Goal: Information Seeking & Learning: Compare options

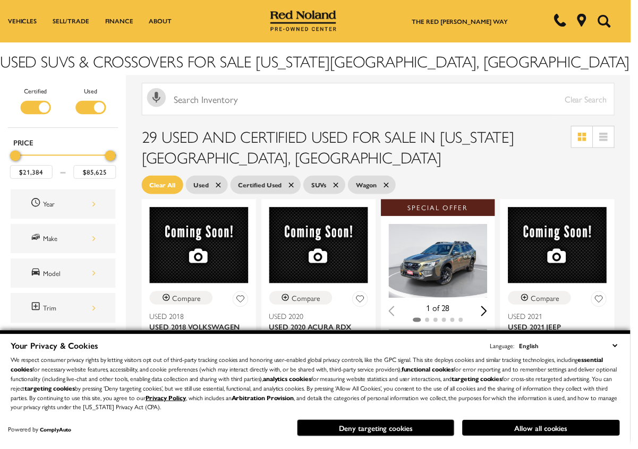
click at [101, 217] on div "Year" at bounding box center [64, 207] width 106 height 30
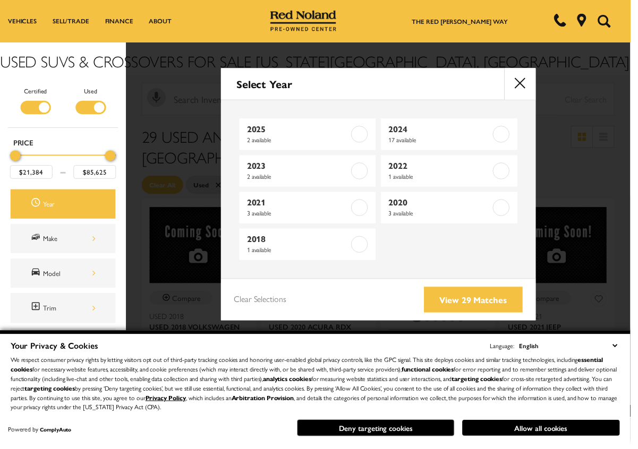
click at [416, 170] on span "2022" at bounding box center [445, 167] width 104 height 11
type input "$51,091"
checkbox input "true"
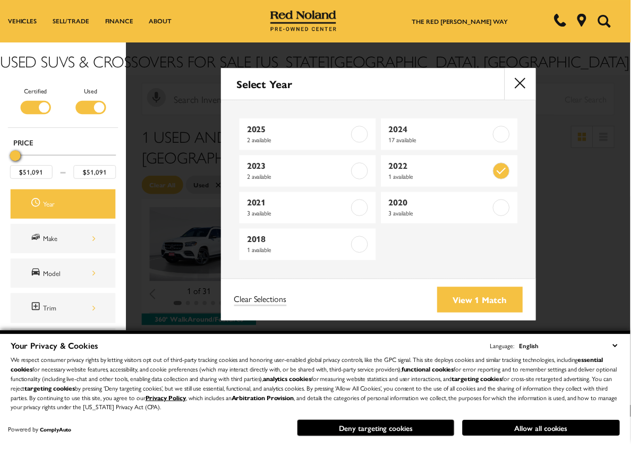
click at [484, 311] on link "View 1 Match" at bounding box center [485, 303] width 87 height 26
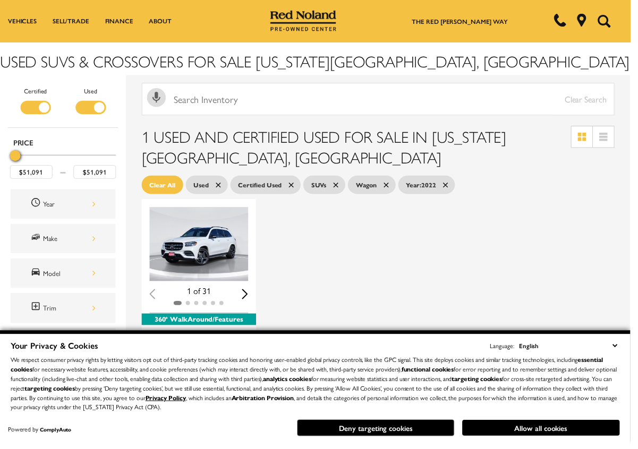
click at [214, 252] on img "1 / 2" at bounding box center [201, 247] width 100 height 75
click at [207, 260] on img "1 / 2" at bounding box center [201, 247] width 100 height 75
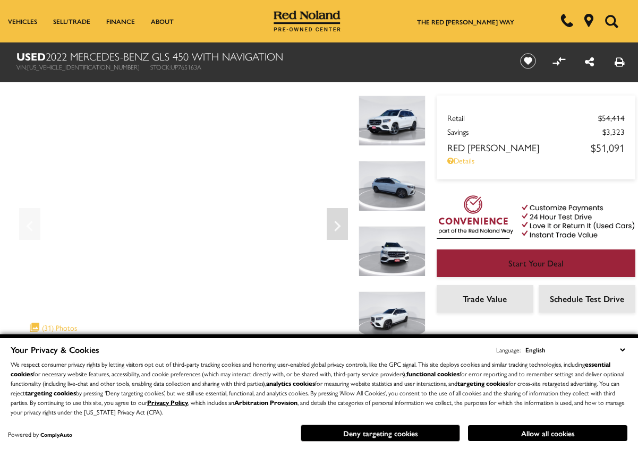
click at [427, 436] on button "Deny targeting cookies" at bounding box center [379, 433] width 159 height 17
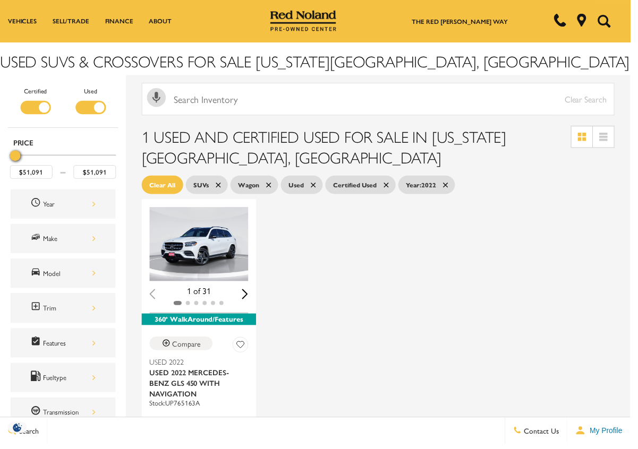
click at [70, 247] on div "Make" at bounding box center [70, 242] width 53 height 12
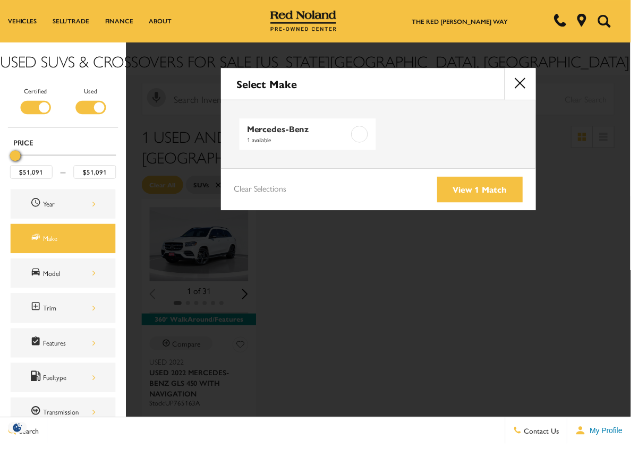
click at [527, 89] on button "close" at bounding box center [526, 85] width 32 height 32
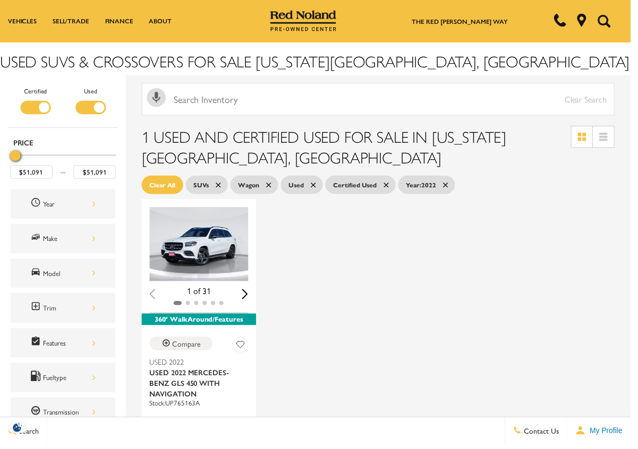
click at [81, 251] on div "Make" at bounding box center [64, 242] width 106 height 30
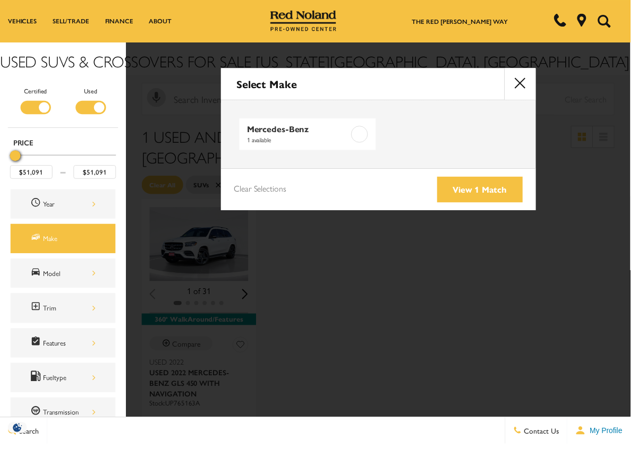
click at [539, 84] on button "close" at bounding box center [526, 85] width 32 height 32
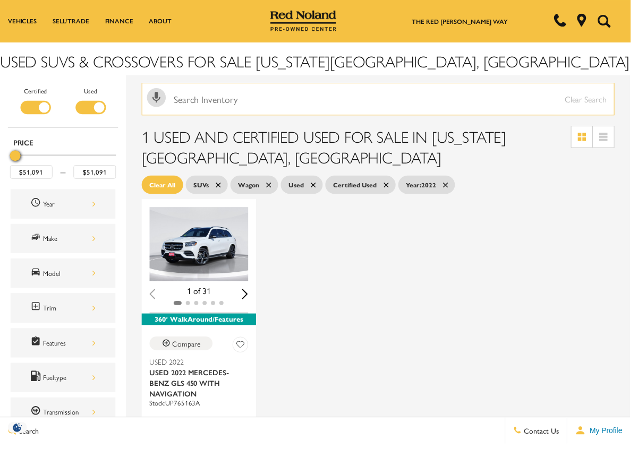
click at [209, 96] on input "text" at bounding box center [382, 100] width 478 height 33
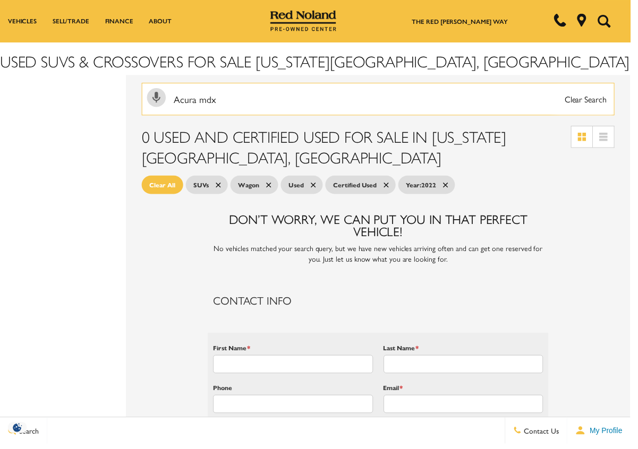
type input "Acura mdx"
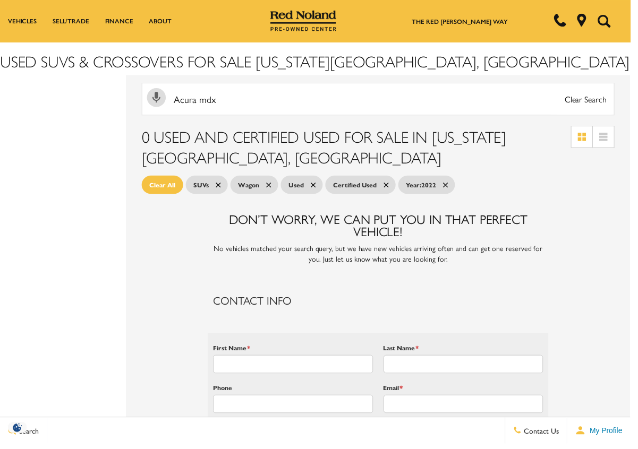
click at [213, 192] on link "SUVs" at bounding box center [209, 187] width 42 height 19
